Goal: Use online tool/utility: Utilize a website feature to perform a specific function

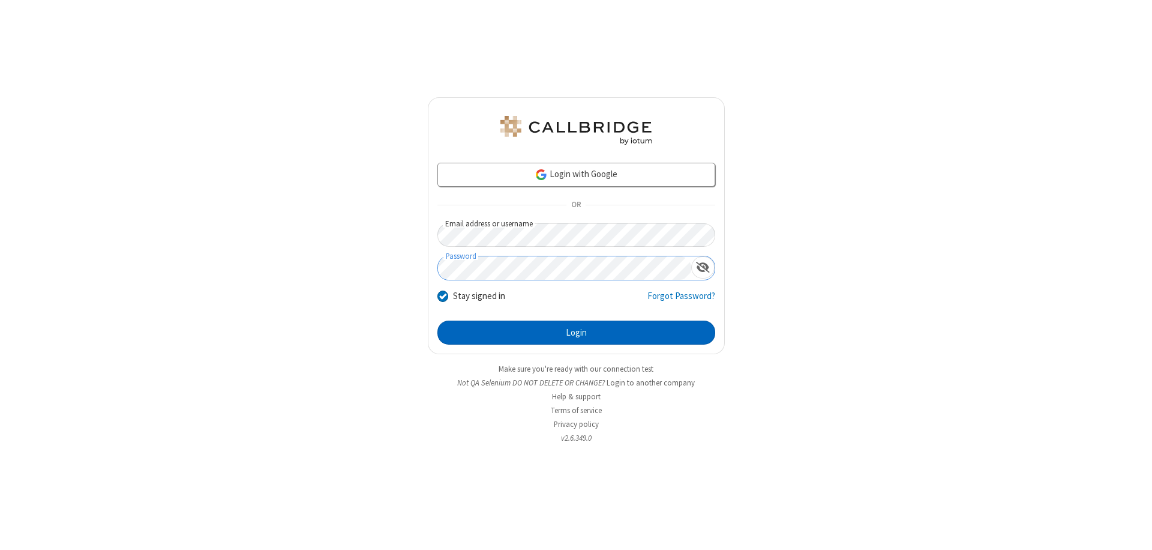
click at [576, 333] on button "Login" at bounding box center [577, 333] width 278 height 24
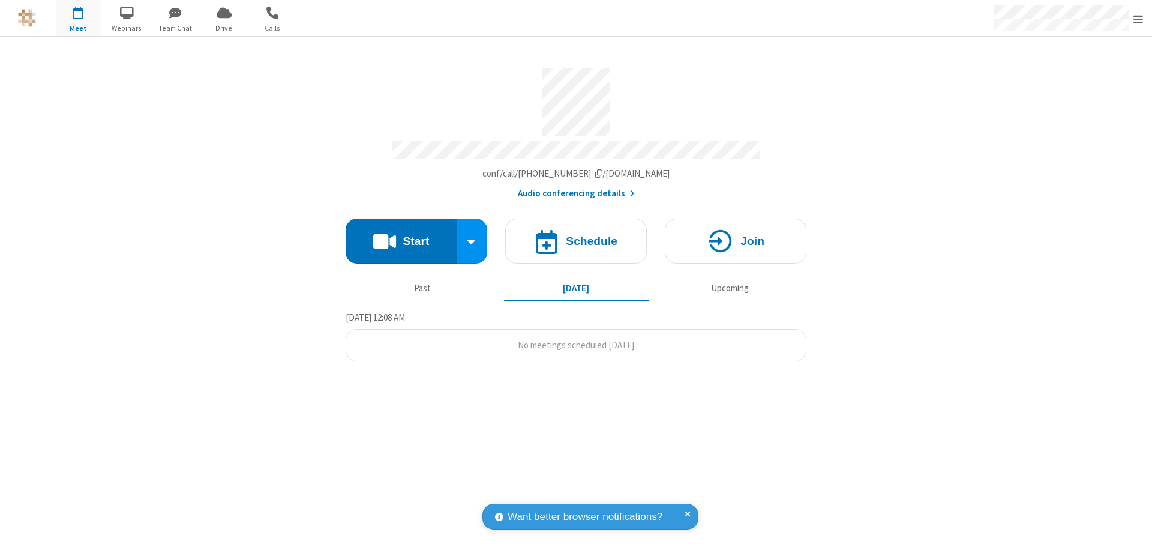
click at [401, 235] on button "Start" at bounding box center [401, 240] width 111 height 45
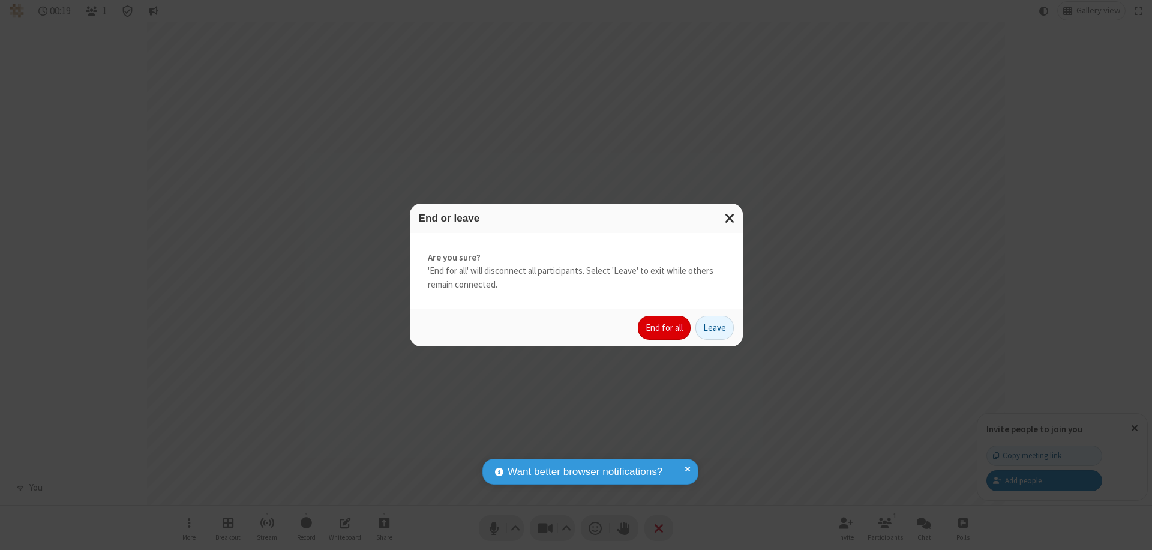
click at [665, 328] on button "End for all" at bounding box center [664, 328] width 53 height 24
